Goal: Information Seeking & Learning: Learn about a topic

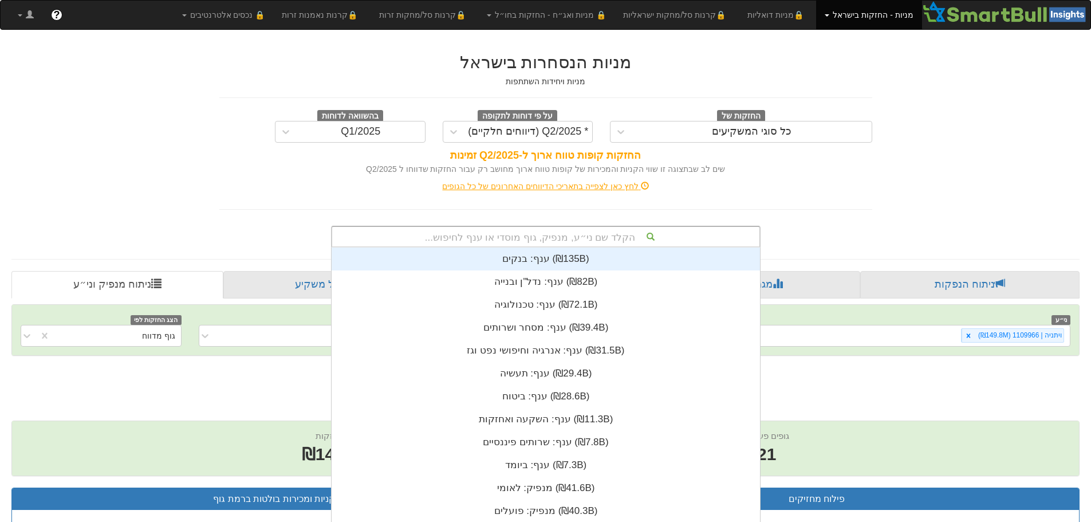
scroll to position [11, 0]
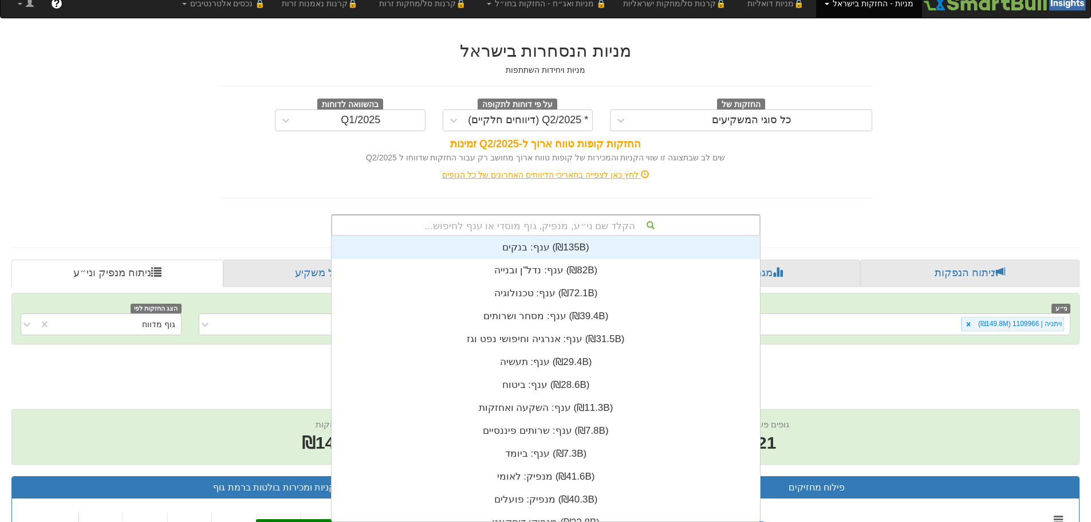
click at [503, 236] on div "הקלד שם ני״ע, מנפיק, גוף מוסדי או ענף לחיפוש... ענף: ‏בנקים ‎(₪135B)‎ ענף: ‏נדל…" at bounding box center [546, 225] width 430 height 22
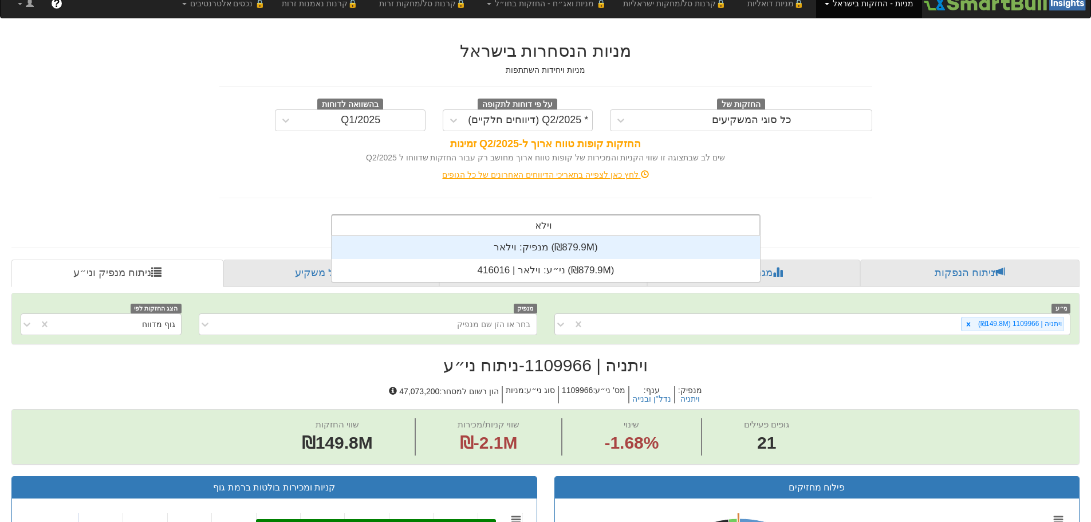
scroll to position [46, 0]
type input "וילאר"
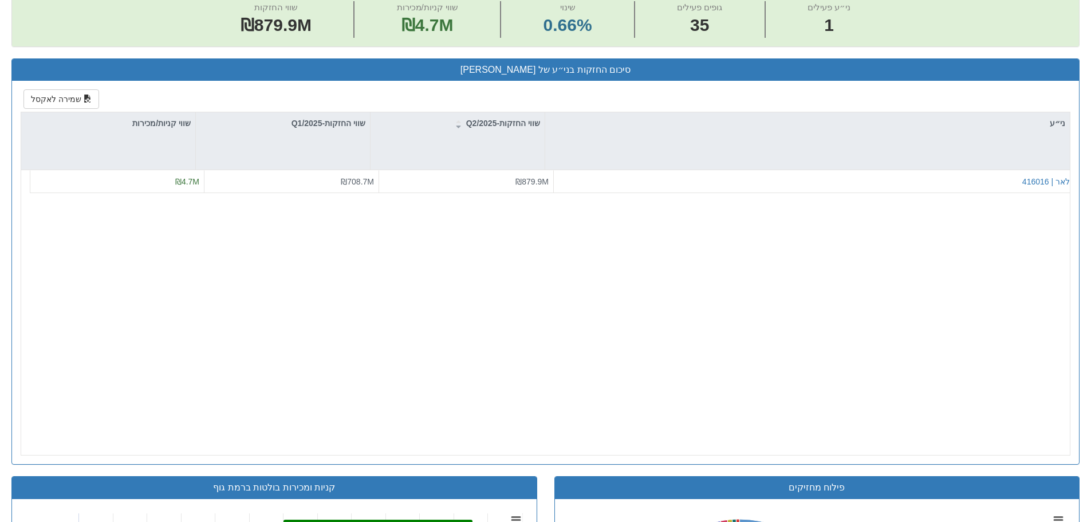
scroll to position [401, 0]
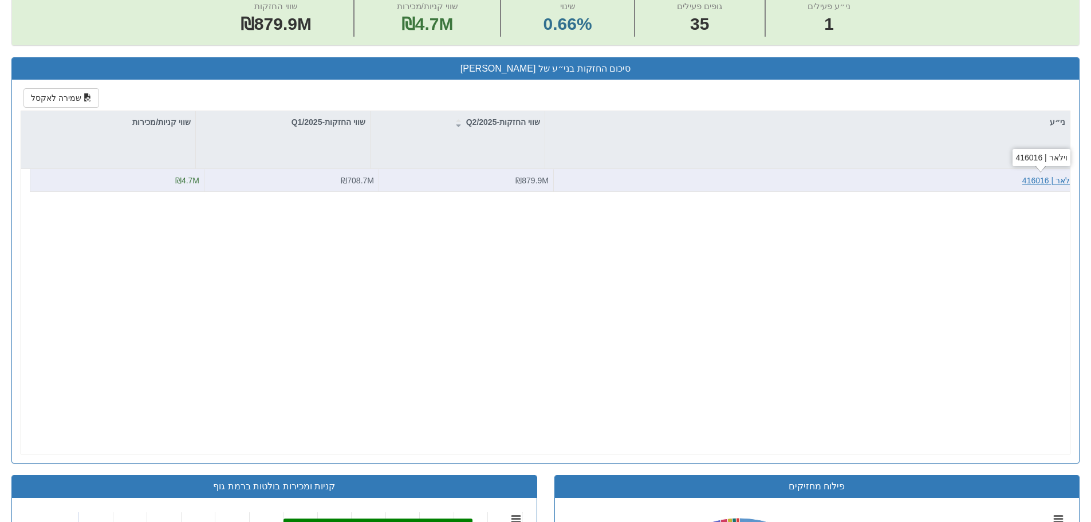
click at [1053, 182] on div "וילאר | 416016" at bounding box center [1048, 180] width 52 height 11
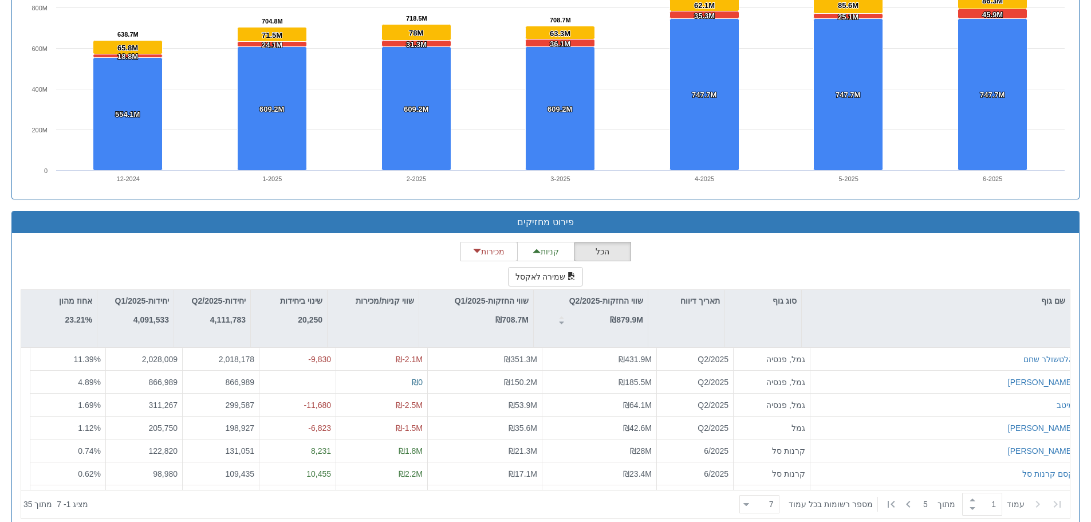
scroll to position [858, 0]
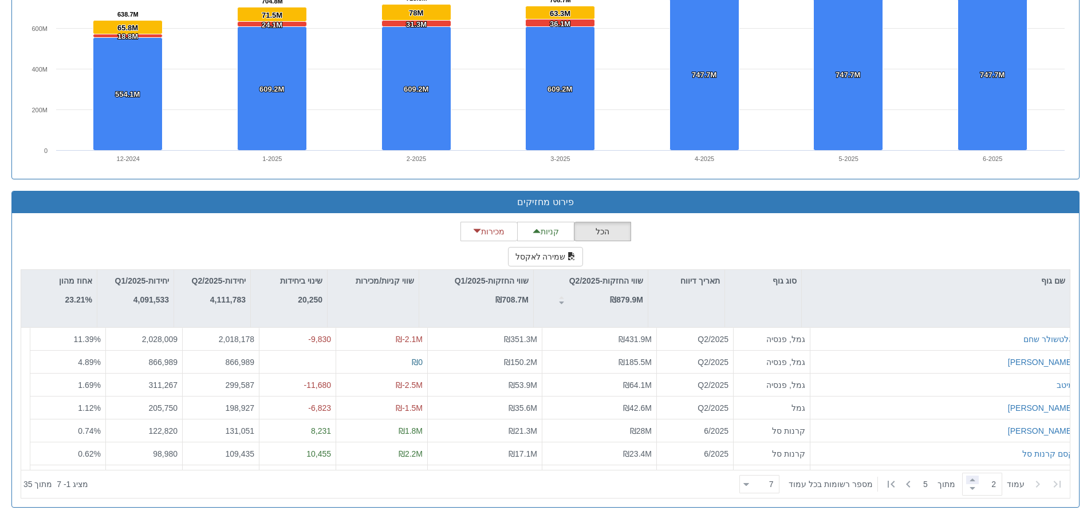
click at [968, 480] on span at bounding box center [972, 479] width 13 height 9
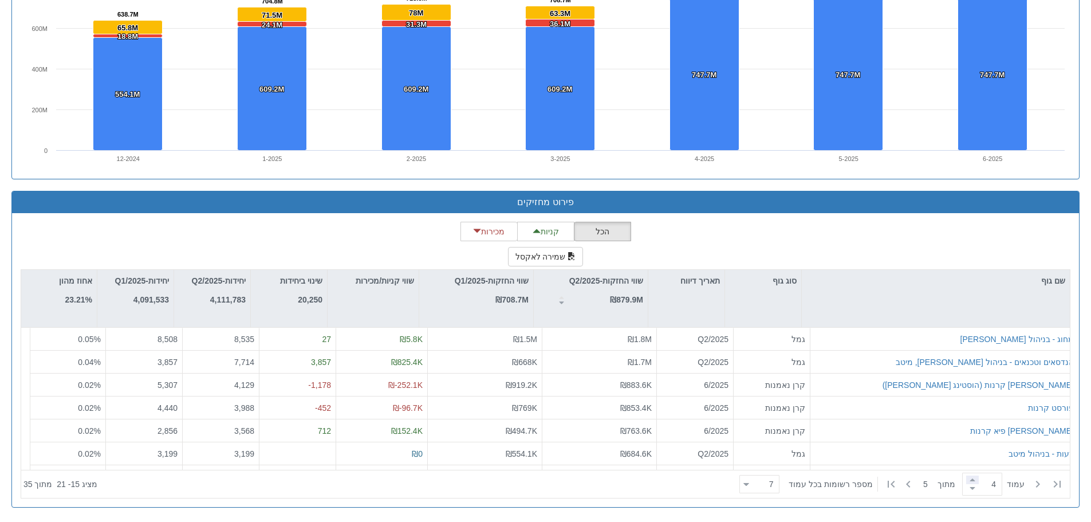
click at [968, 480] on span at bounding box center [972, 479] width 13 height 9
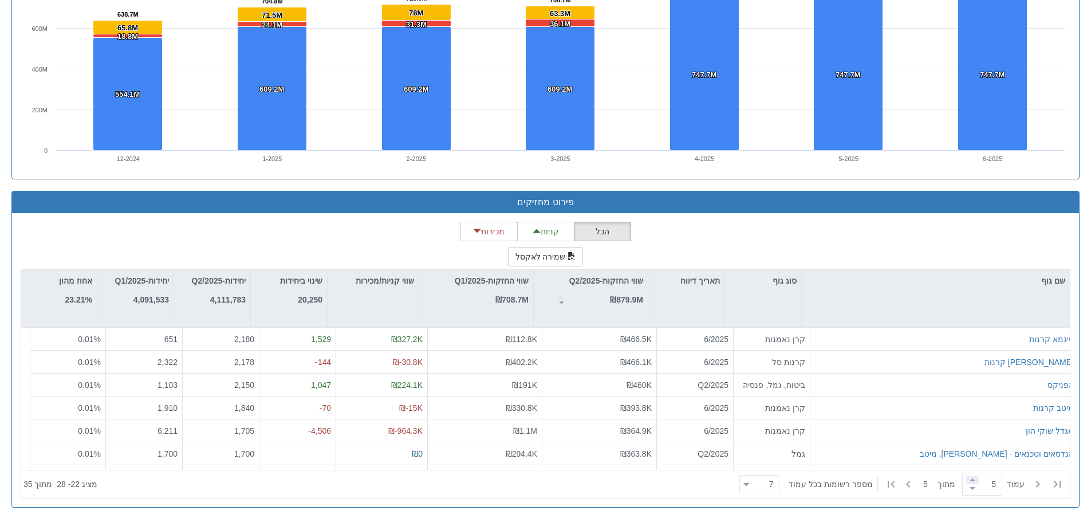
click at [968, 480] on span at bounding box center [972, 479] width 13 height 9
type input "5"
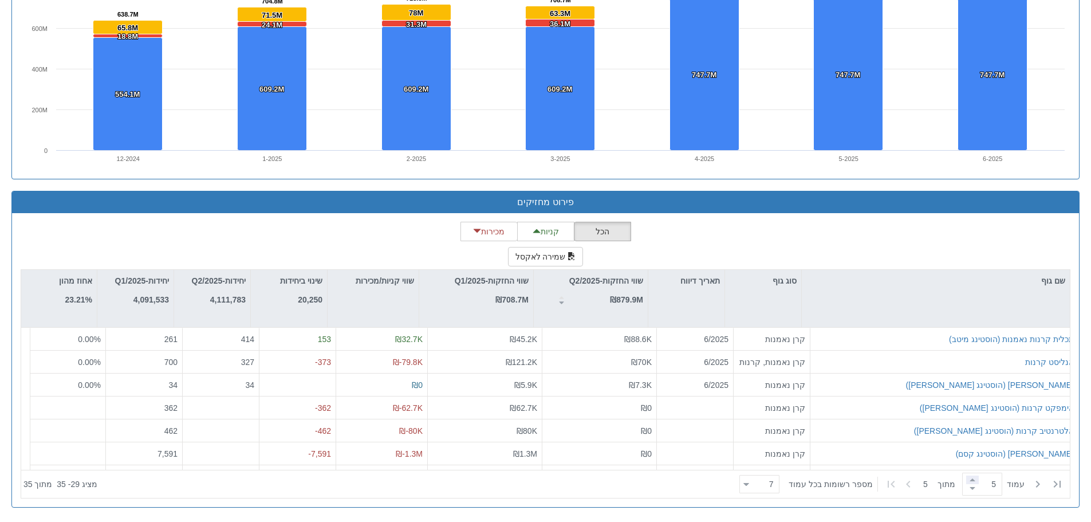
click at [968, 480] on span at bounding box center [972, 479] width 13 height 9
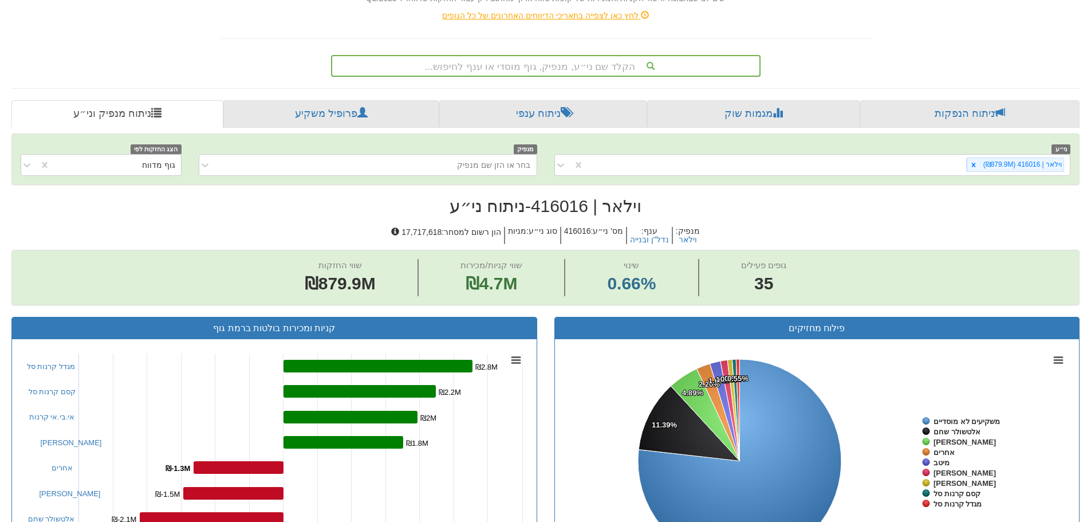
scroll to position [0, 0]
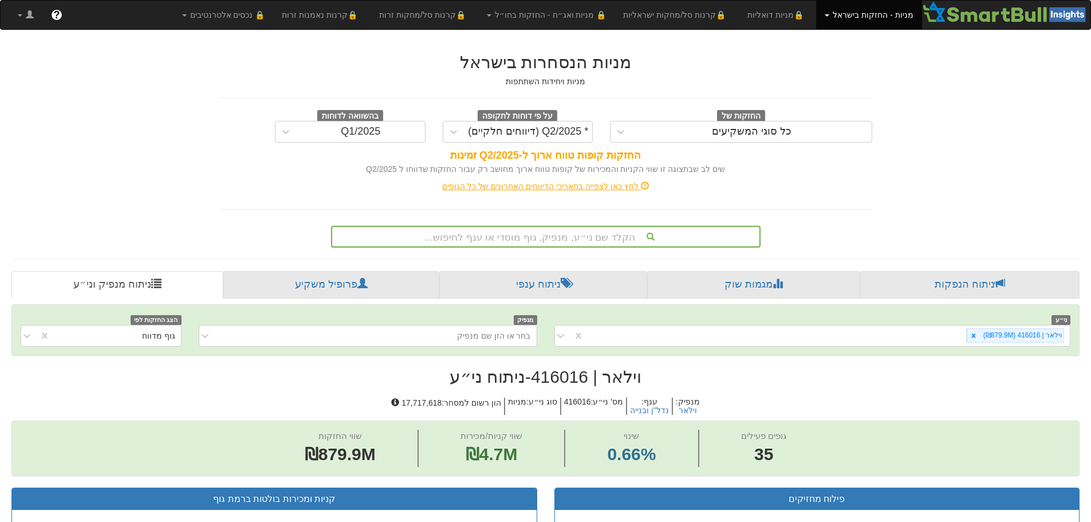
click at [556, 236] on div "הקלד שם ני״ע, מנפיק, גוף מוסדי או ענף לחיפוש..." at bounding box center [546, 237] width 430 height 22
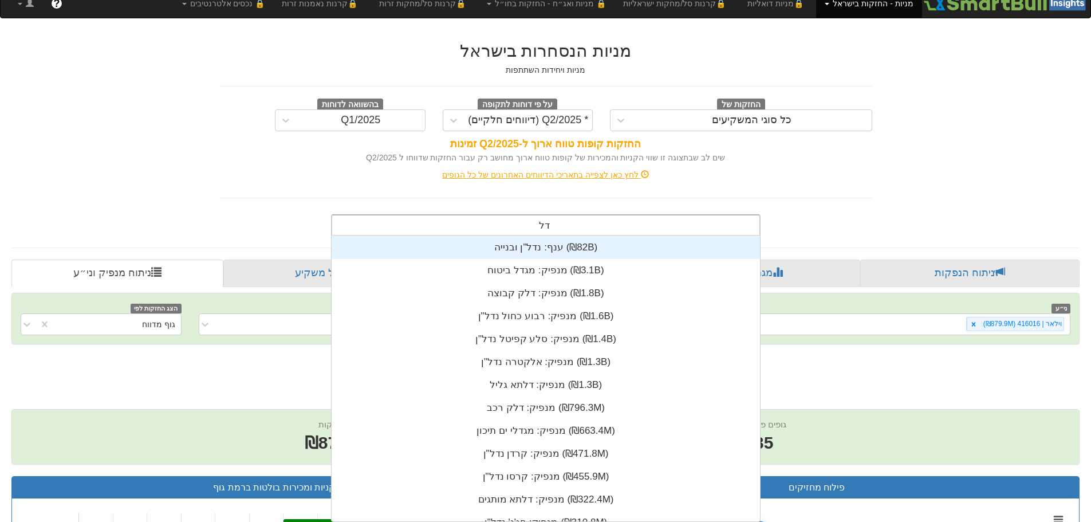
scroll to position [92, 0]
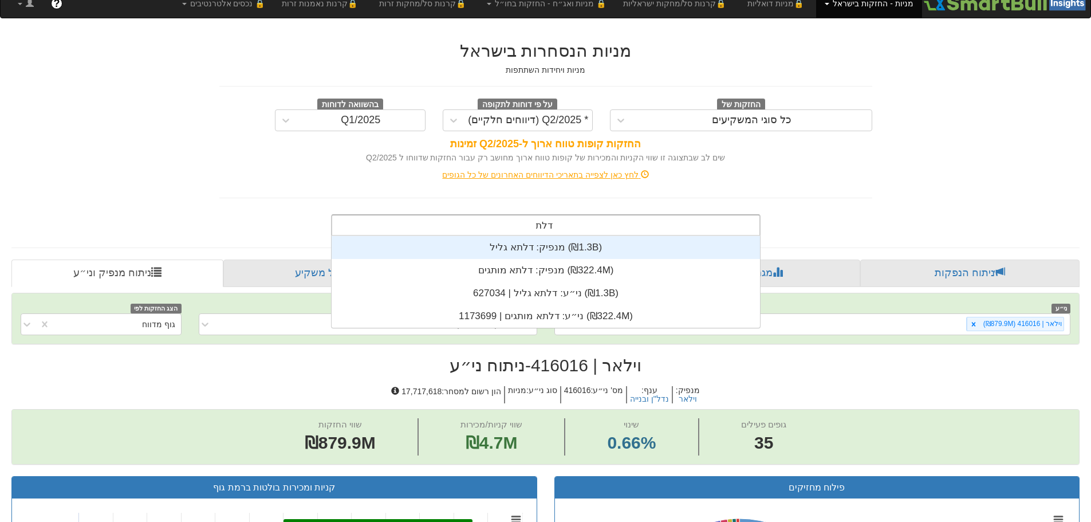
type input "דלתא"
click at [529, 246] on div "מנפיק: ‏דלתא גליל ‎(₪1.3B)‎" at bounding box center [546, 247] width 428 height 23
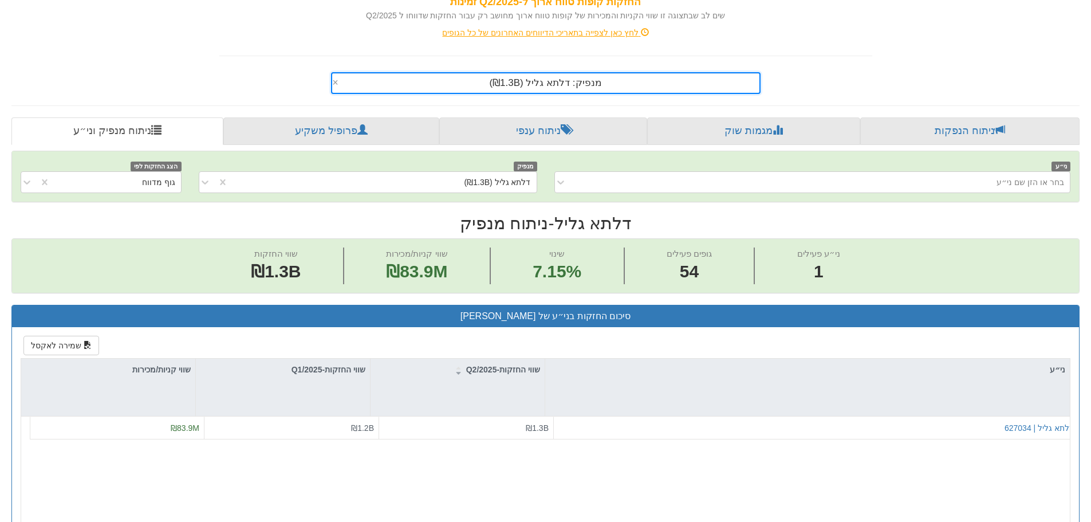
scroll to position [344, 0]
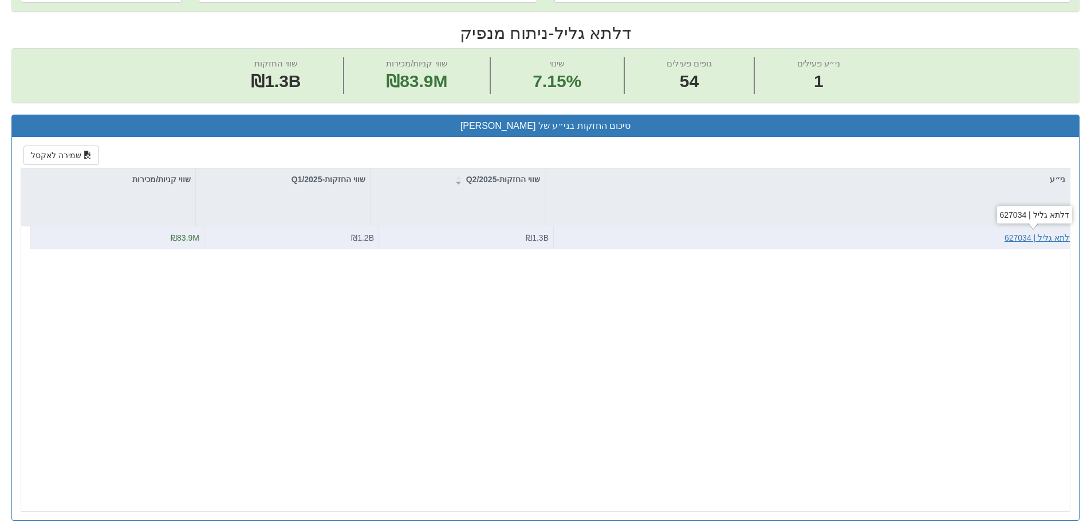
click at [1045, 238] on div "דלתא גליל | 627034" at bounding box center [1039, 237] width 69 height 11
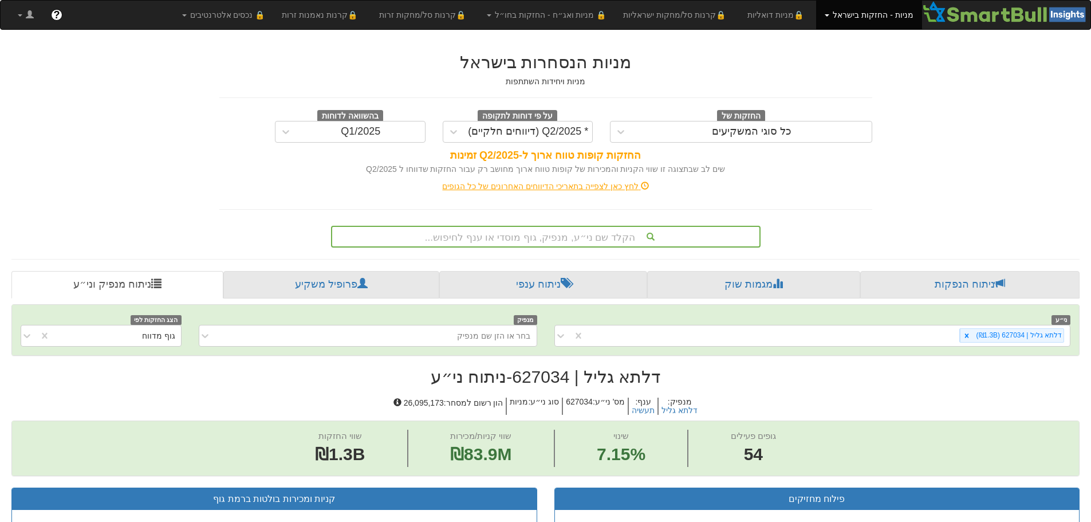
click at [577, 236] on div "הקלד שם ני״ע, מנפיק, גוף מוסדי או ענף לחיפוש..." at bounding box center [546, 237] width 430 height 22
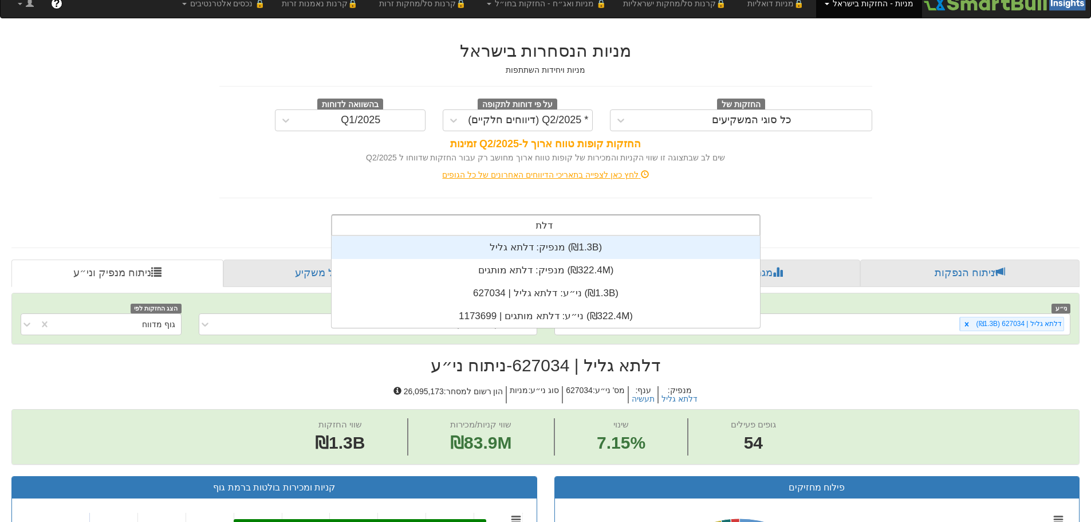
scroll to position [92, 0]
type input "דלתא"
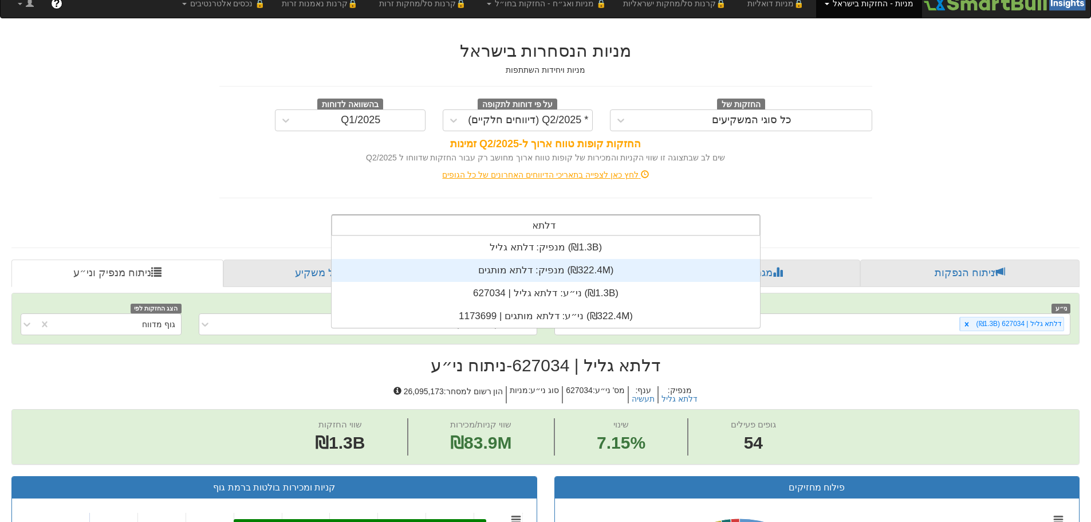
click at [542, 273] on div "מנפיק: ‏דלתא מותגים ‎(₪322.4M)‎" at bounding box center [546, 270] width 428 height 23
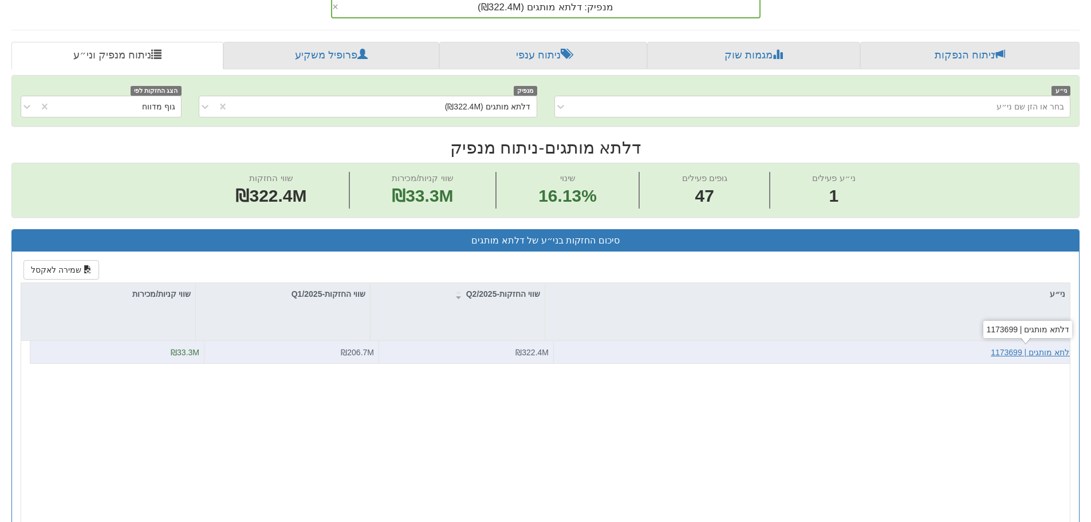
click at [1037, 351] on div "דלתא מותגים | 1173699" at bounding box center [1032, 351] width 83 height 11
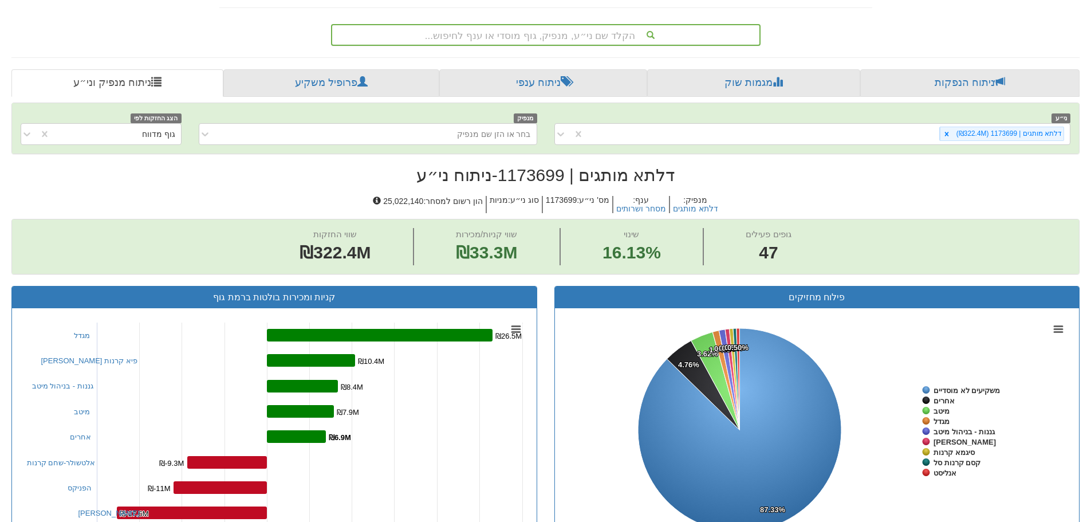
scroll to position [115, 0]
